Goal: Information Seeking & Learning: Learn about a topic

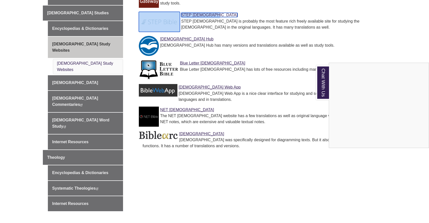
scroll to position [191, 0]
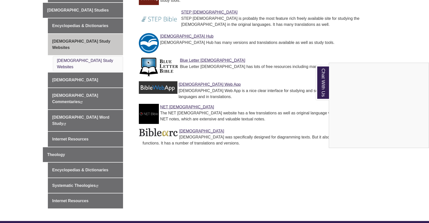
click at [92, 138] on div "Chat With Us" at bounding box center [214, 111] width 429 height 223
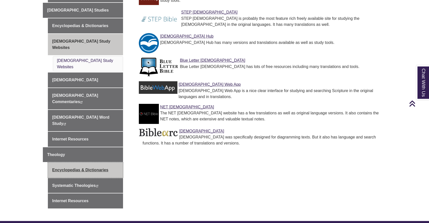
click at [85, 162] on link "Encyclopedias & Dictionaries" at bounding box center [85, 169] width 75 height 15
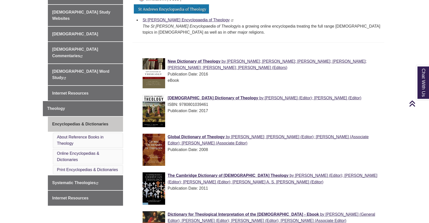
scroll to position [221, 0]
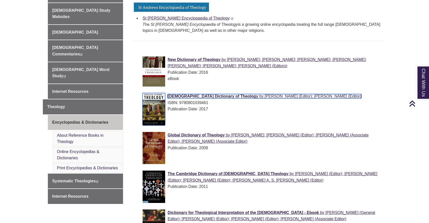
click at [217, 96] on span "[DEMOGRAPHIC_DATA] Dictionary of Theology" at bounding box center [212, 96] width 90 height 4
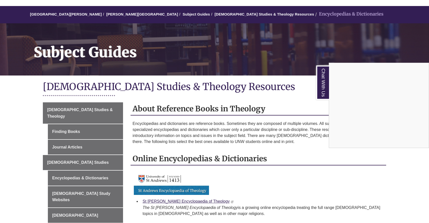
scroll to position [0, 0]
